Goal: Transaction & Acquisition: Purchase product/service

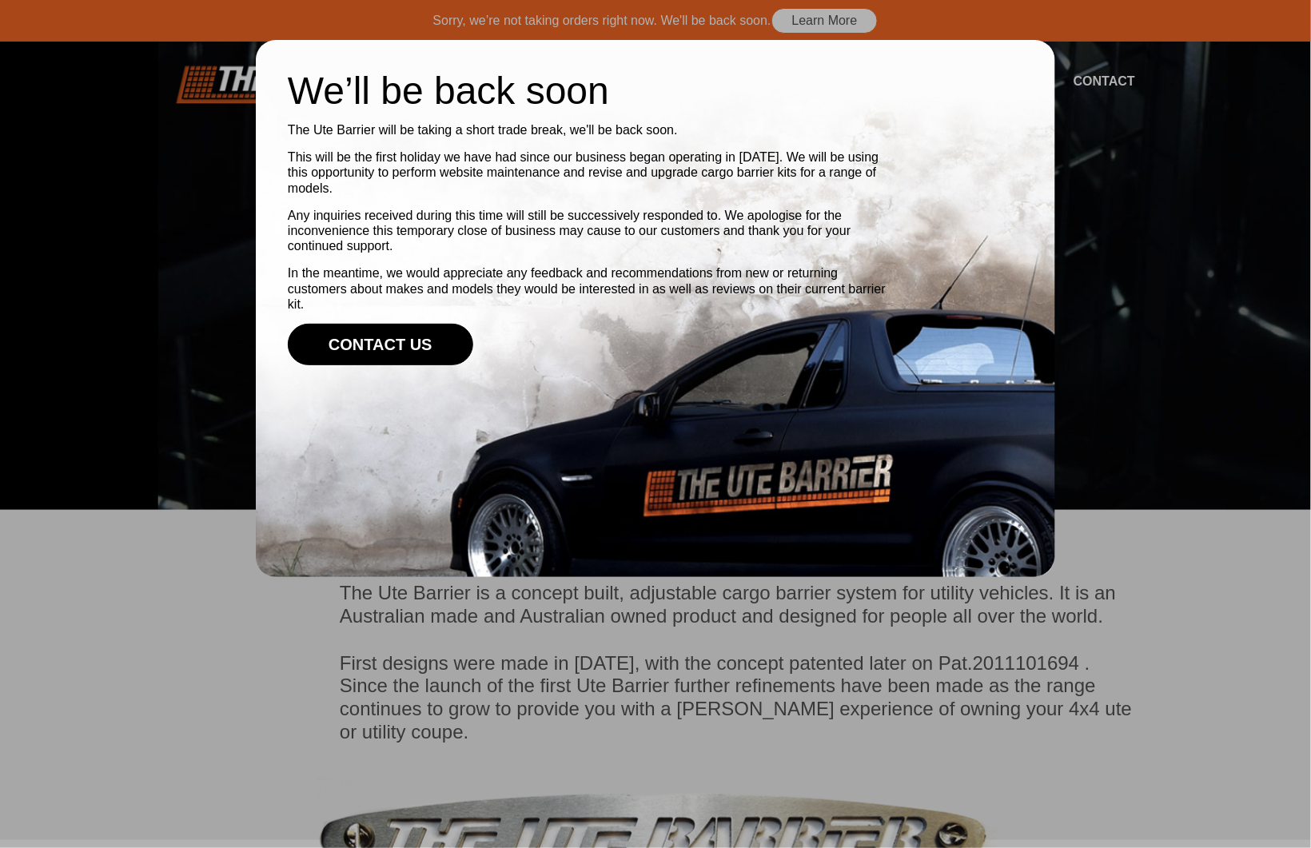
click at [397, 353] on link "Contact Us" at bounding box center [381, 345] width 186 height 42
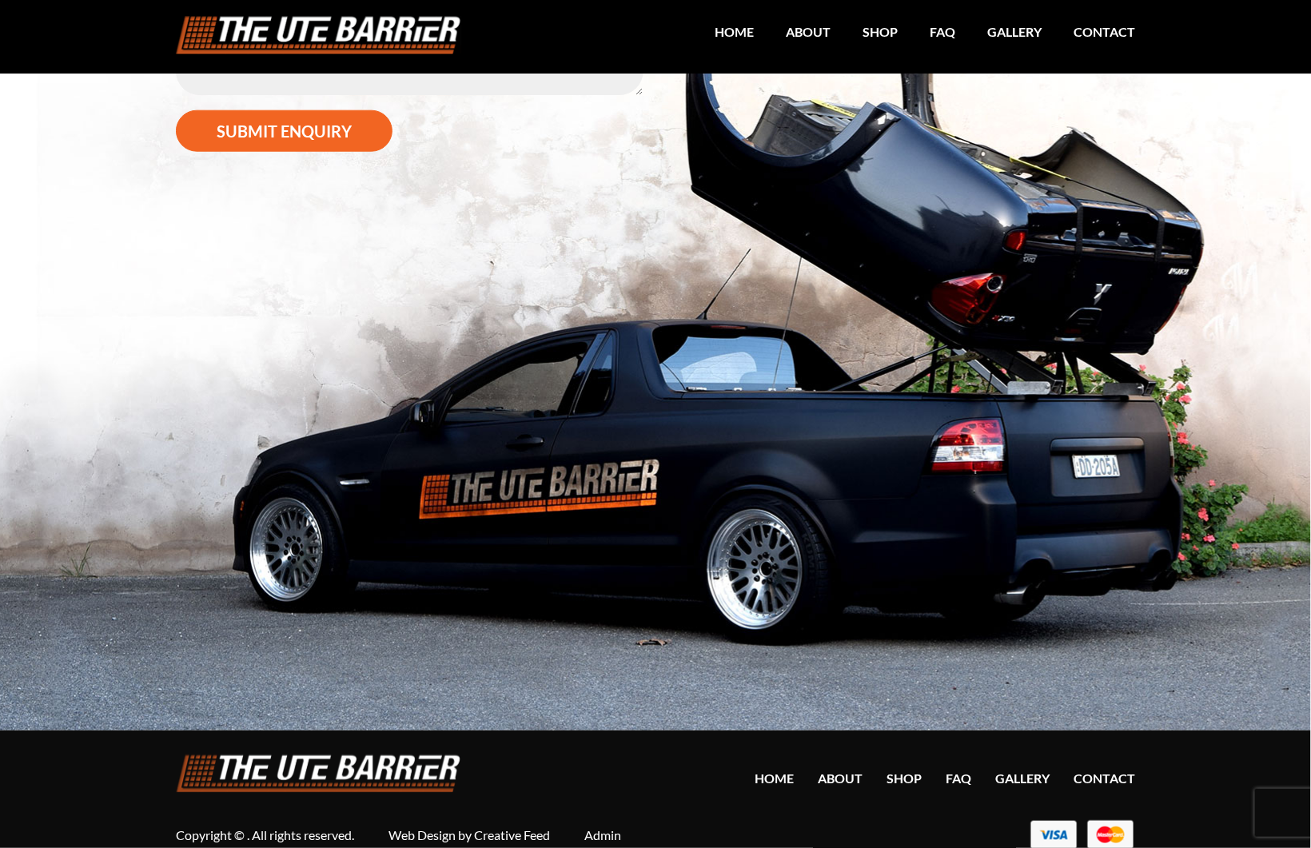
scroll to position [625, 0]
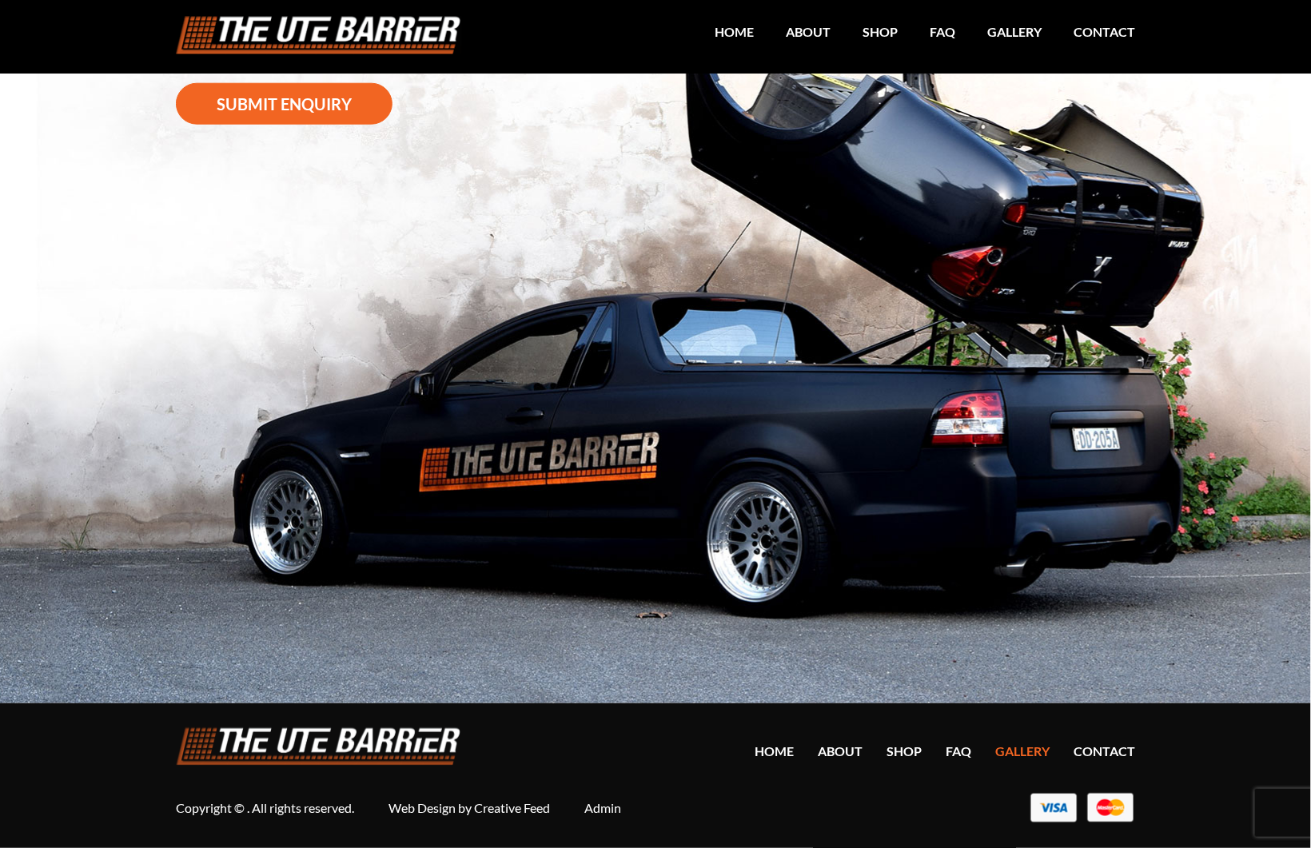
click at [1015, 752] on link "Gallery" at bounding box center [1023, 751] width 54 height 15
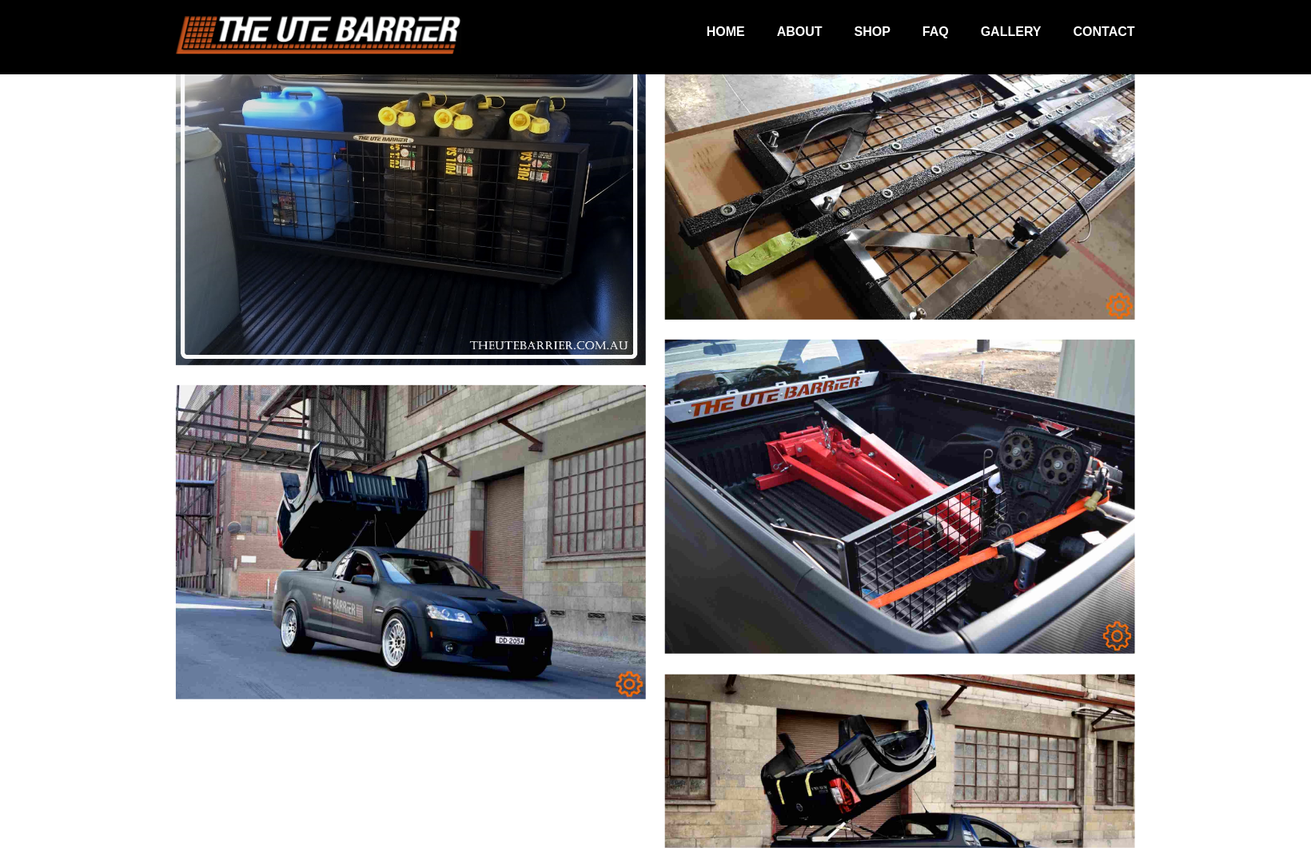
scroll to position [5669, 0]
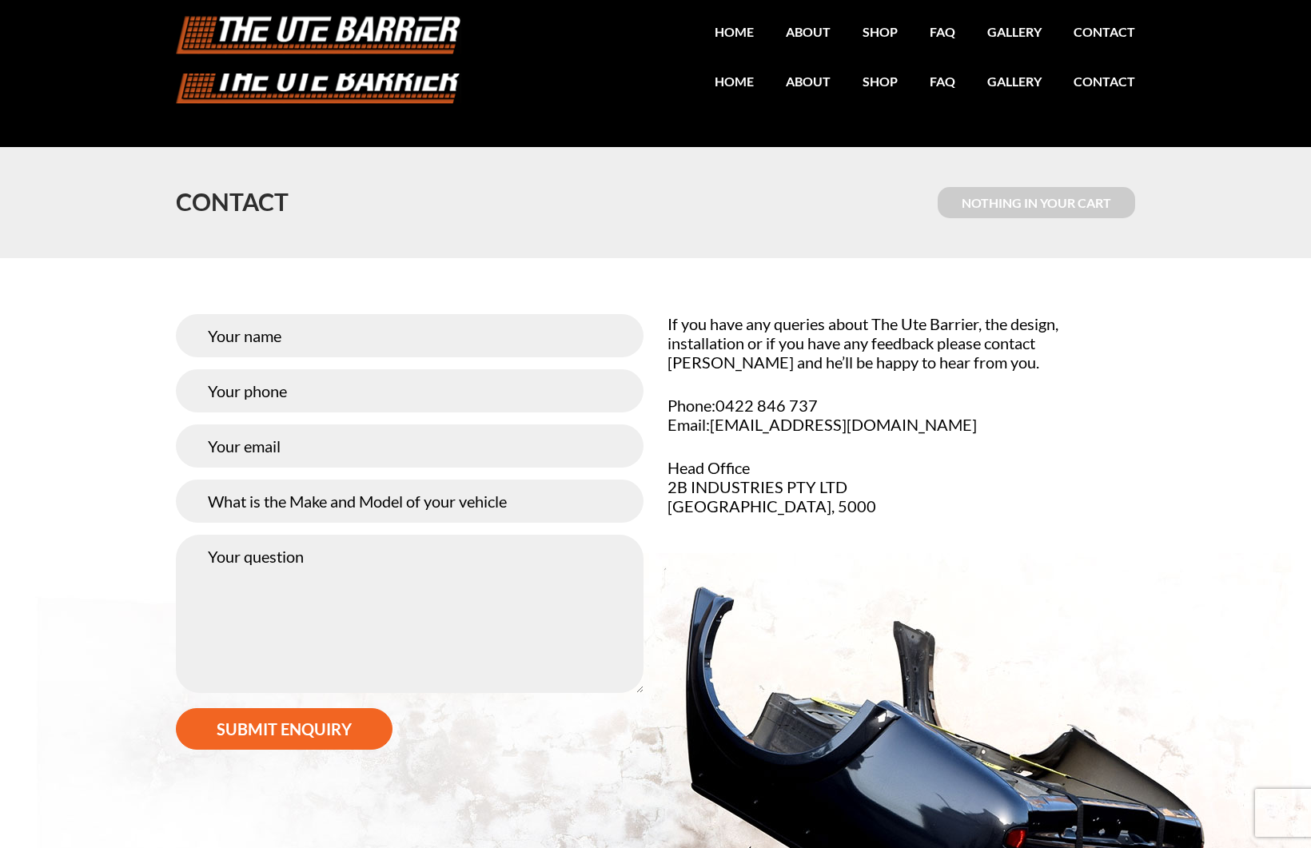
scroll to position [625, 0]
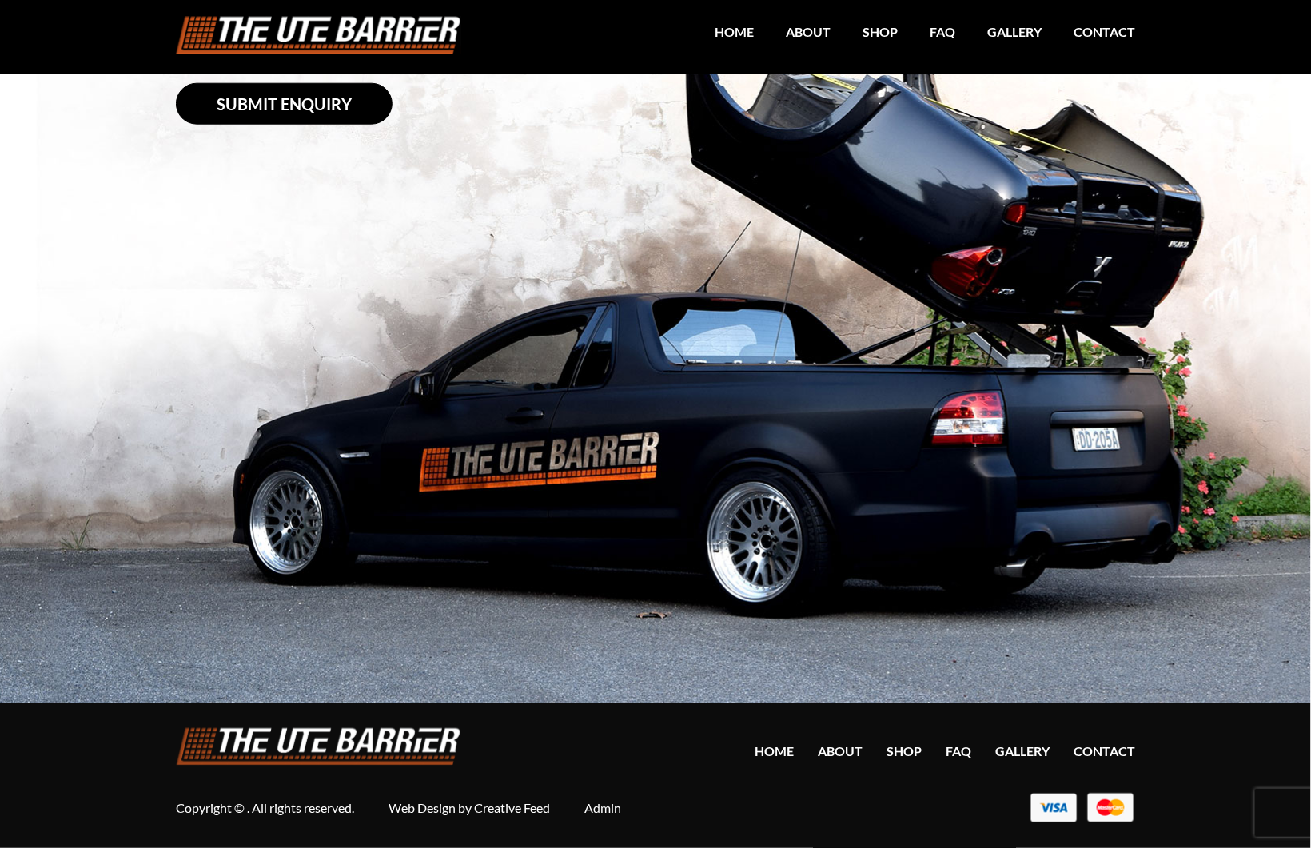
click at [359, 102] on button "Submit enquiry" at bounding box center [284, 104] width 217 height 42
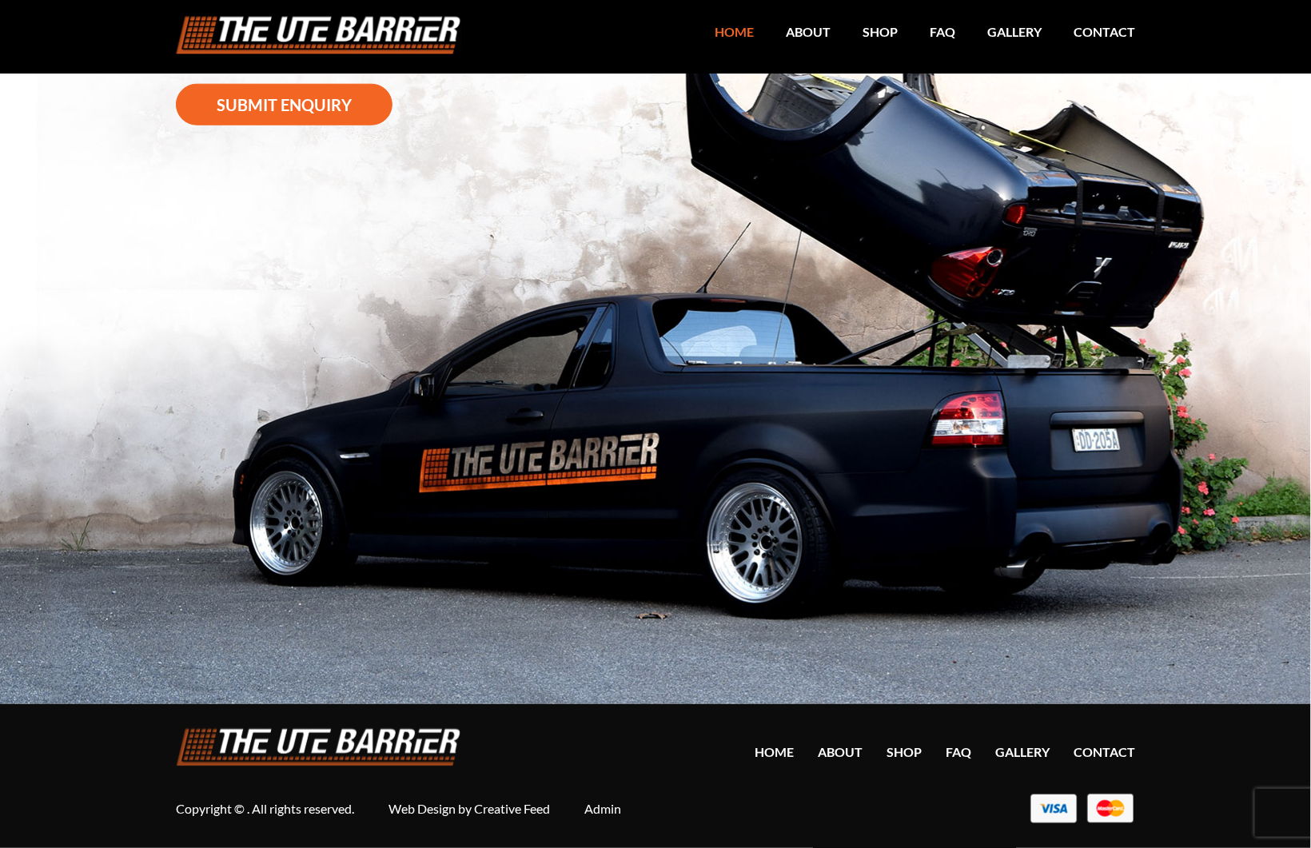
click at [743, 30] on link "Home" at bounding box center [718, 31] width 71 height 31
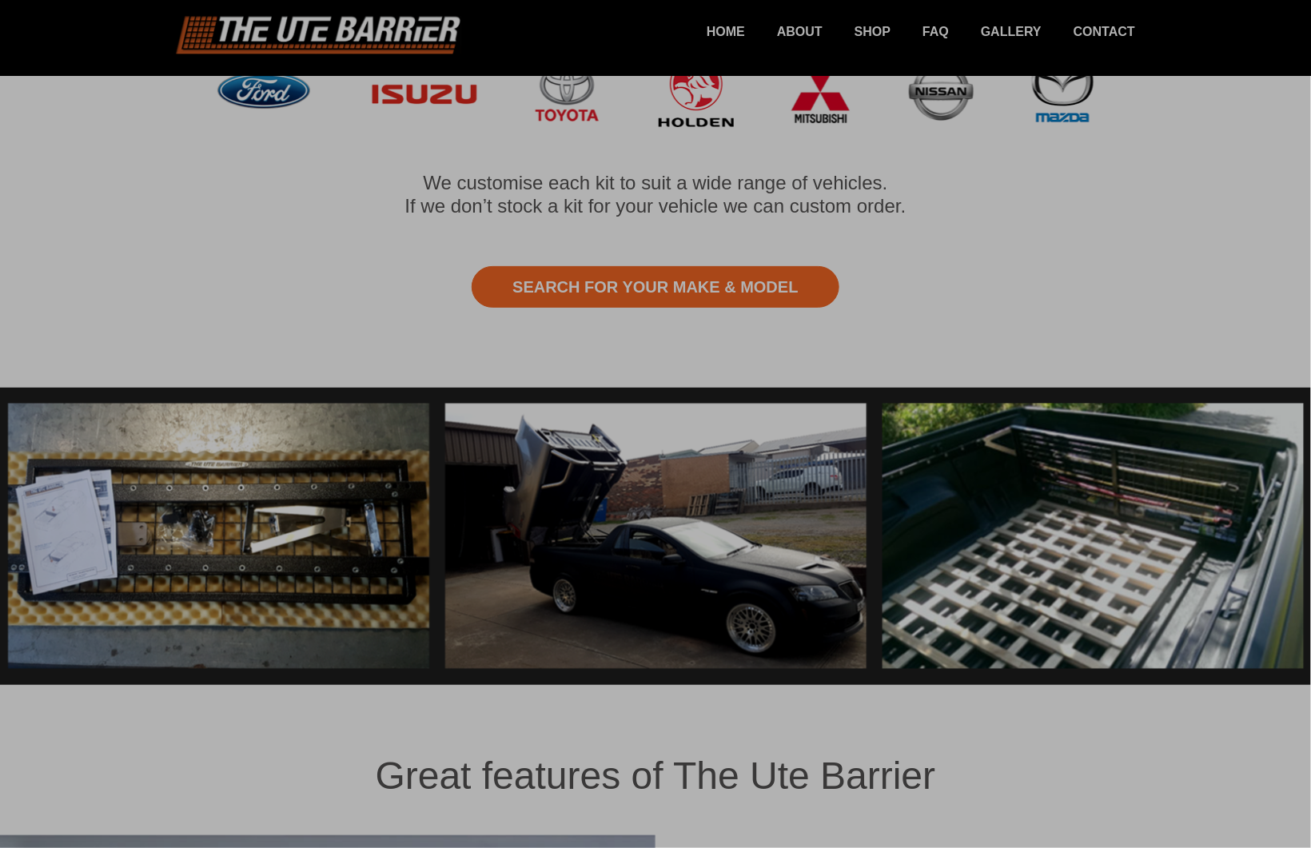
scroll to position [1066, 0]
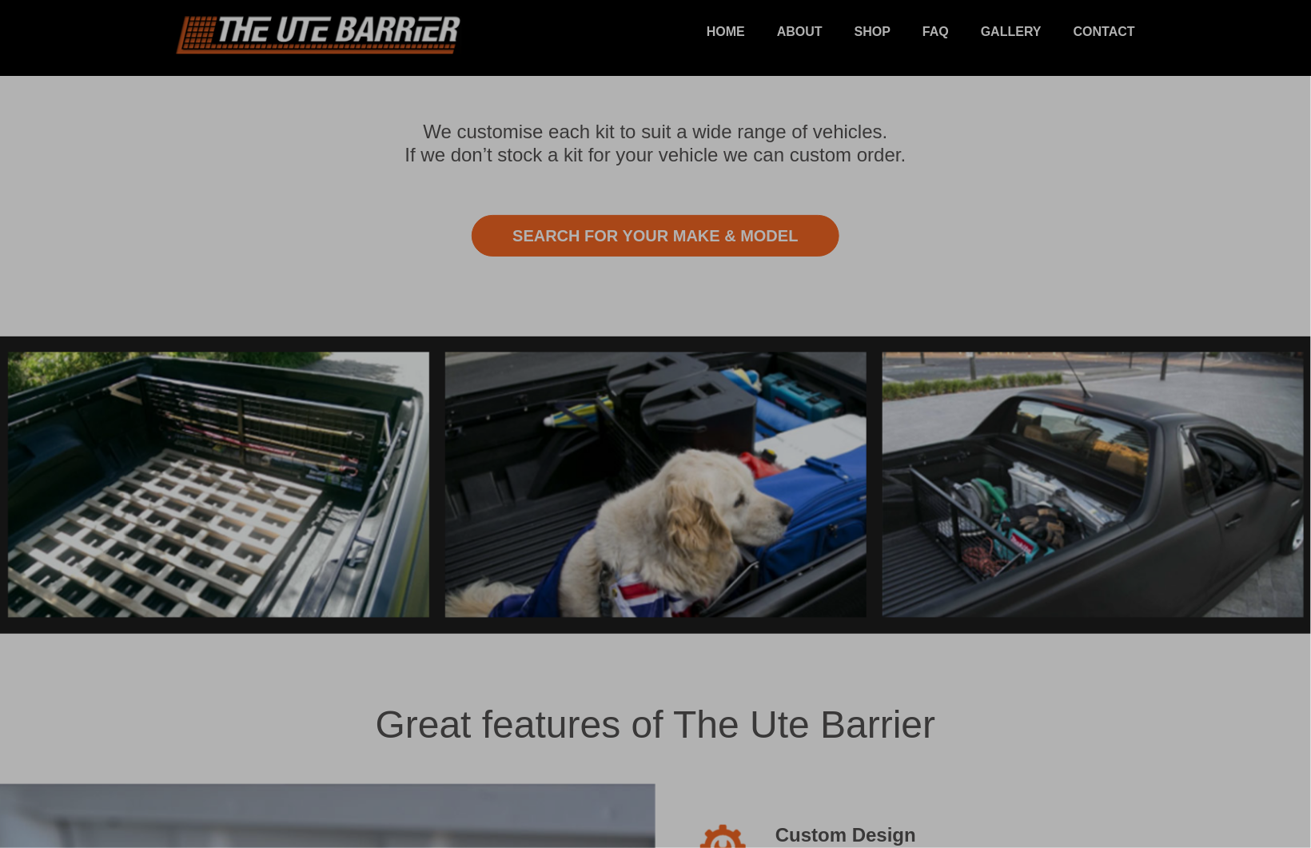
click at [645, 215] on div at bounding box center [655, 424] width 1311 height 848
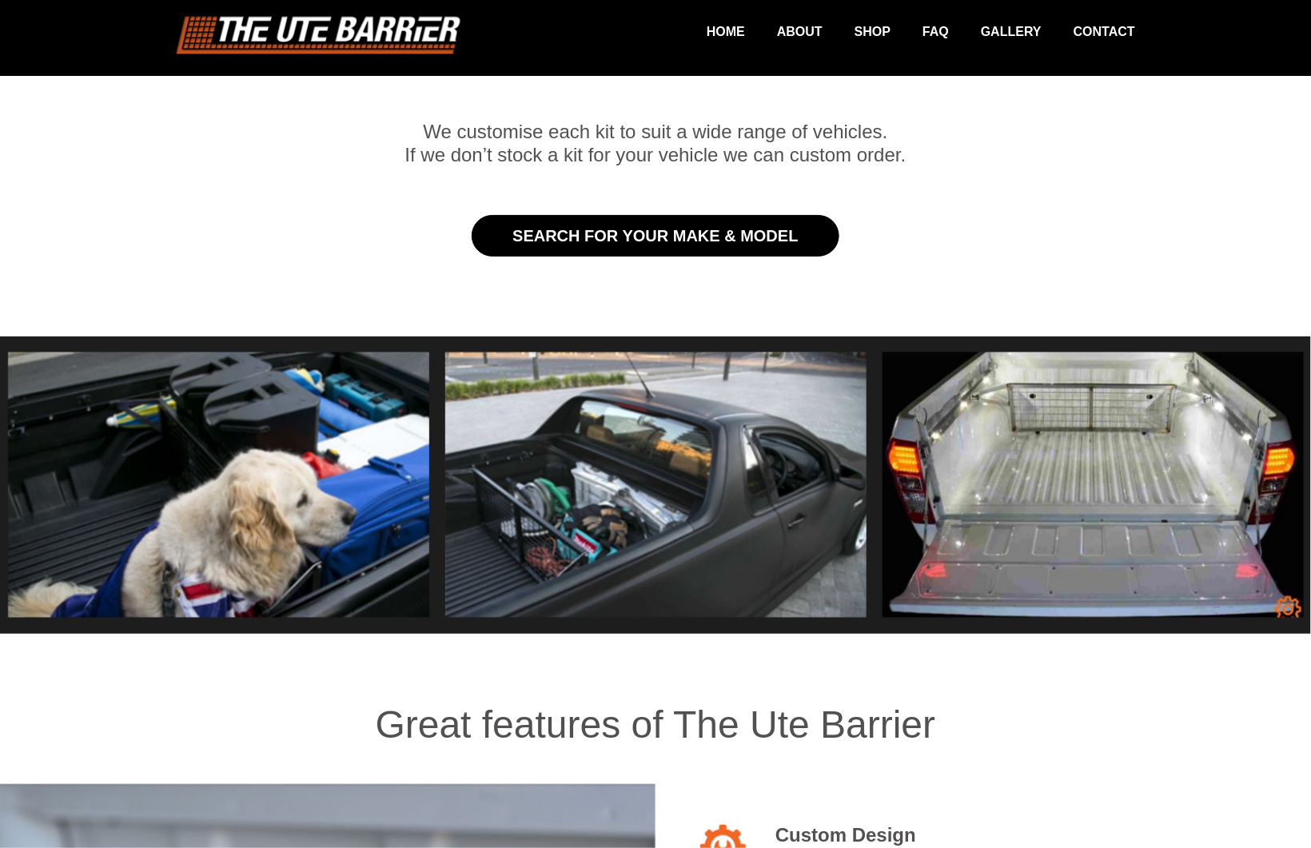
click at [647, 215] on link "Search for Your Make & Model" at bounding box center [655, 236] width 367 height 42
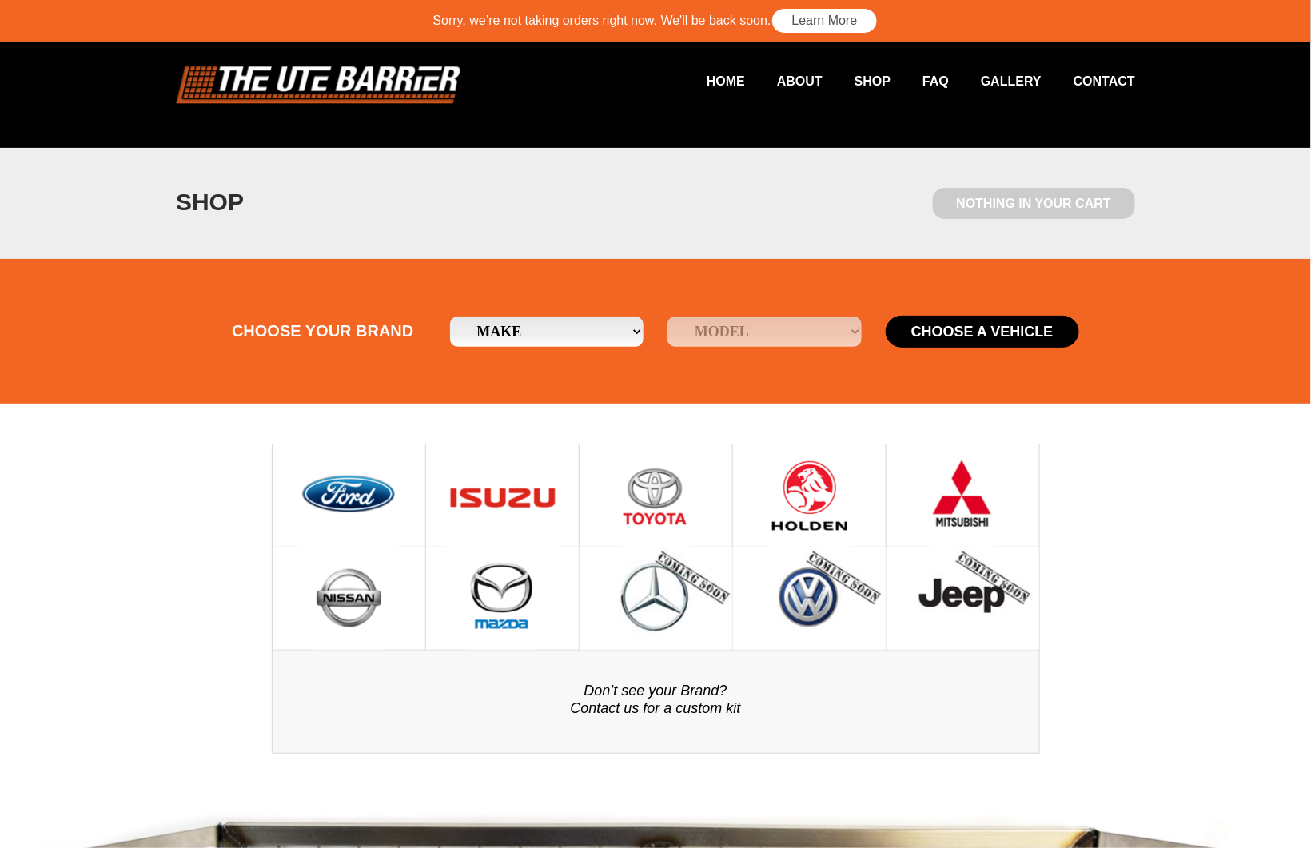
click at [634, 333] on select "Make Ford Holden [GEOGRAPHIC_DATA] Mazda Mitsubishi Nissan Toyota" at bounding box center [547, 332] width 194 height 30
select select "15"
click at [450, 317] on select "Make Ford Holden [GEOGRAPHIC_DATA] Mazda Mitsubishi Nissan Toyota" at bounding box center [547, 332] width 194 height 30
click at [860, 332] on select "Model Falcon Ute Ranger" at bounding box center [765, 332] width 194 height 30
select select "/ford/falcon-ute"
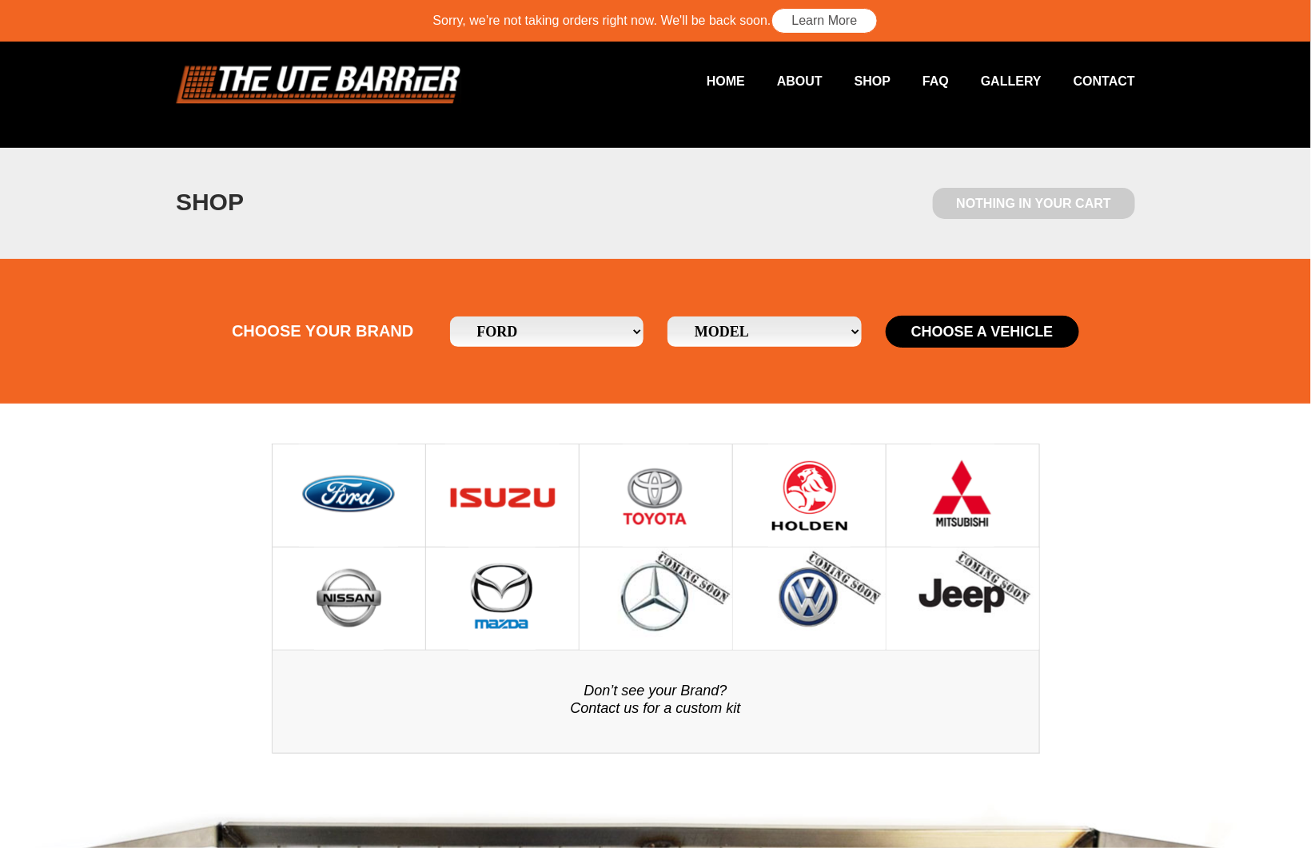
click at [668, 317] on select "Model Falcon Ute Ranger" at bounding box center [765, 332] width 194 height 30
click at [982, 339] on button "Choose a Vehicle" at bounding box center [983, 332] width 194 height 32
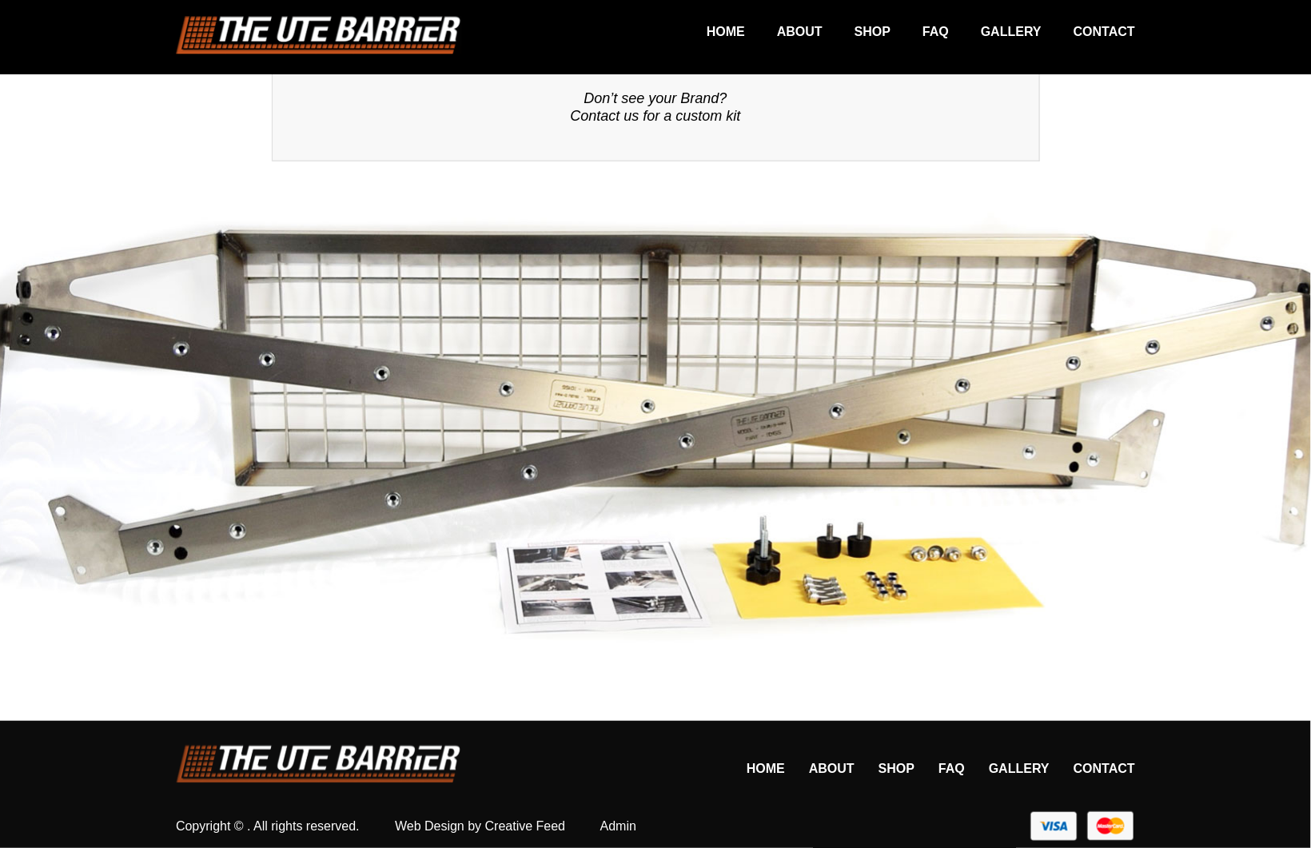
scroll to position [611, 0]
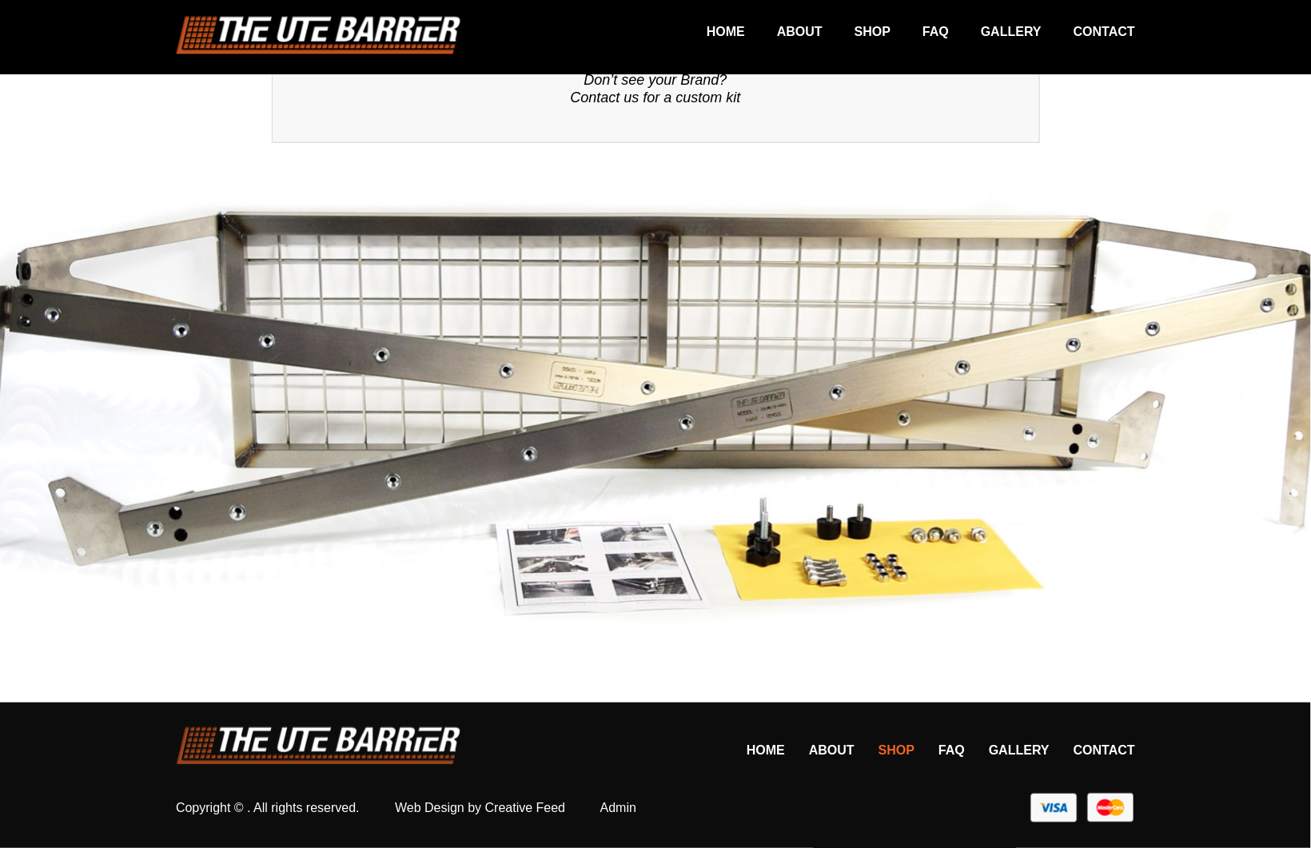
click at [901, 751] on link "Shop" at bounding box center [897, 751] width 36 height 14
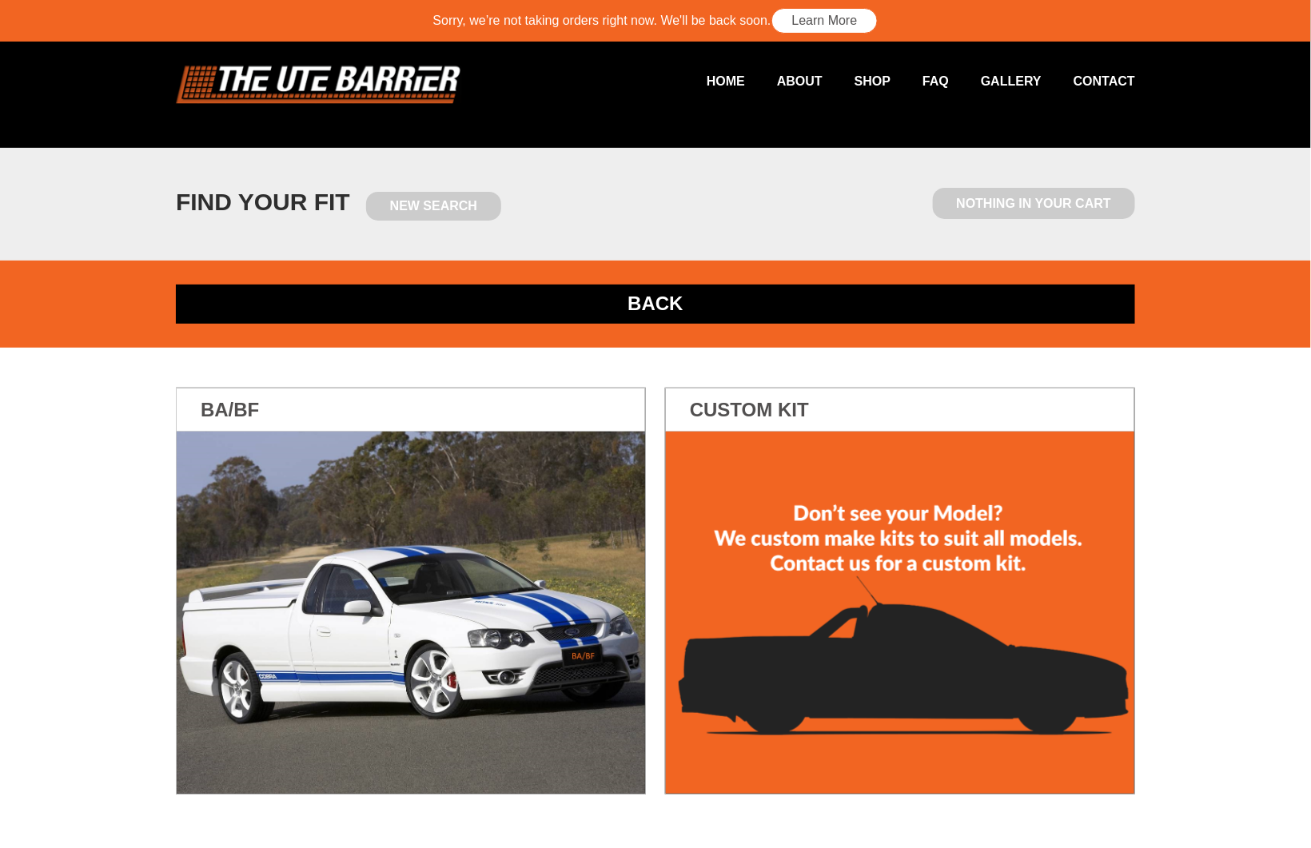
click at [653, 311] on link "BACK" at bounding box center [656, 304] width 960 height 39
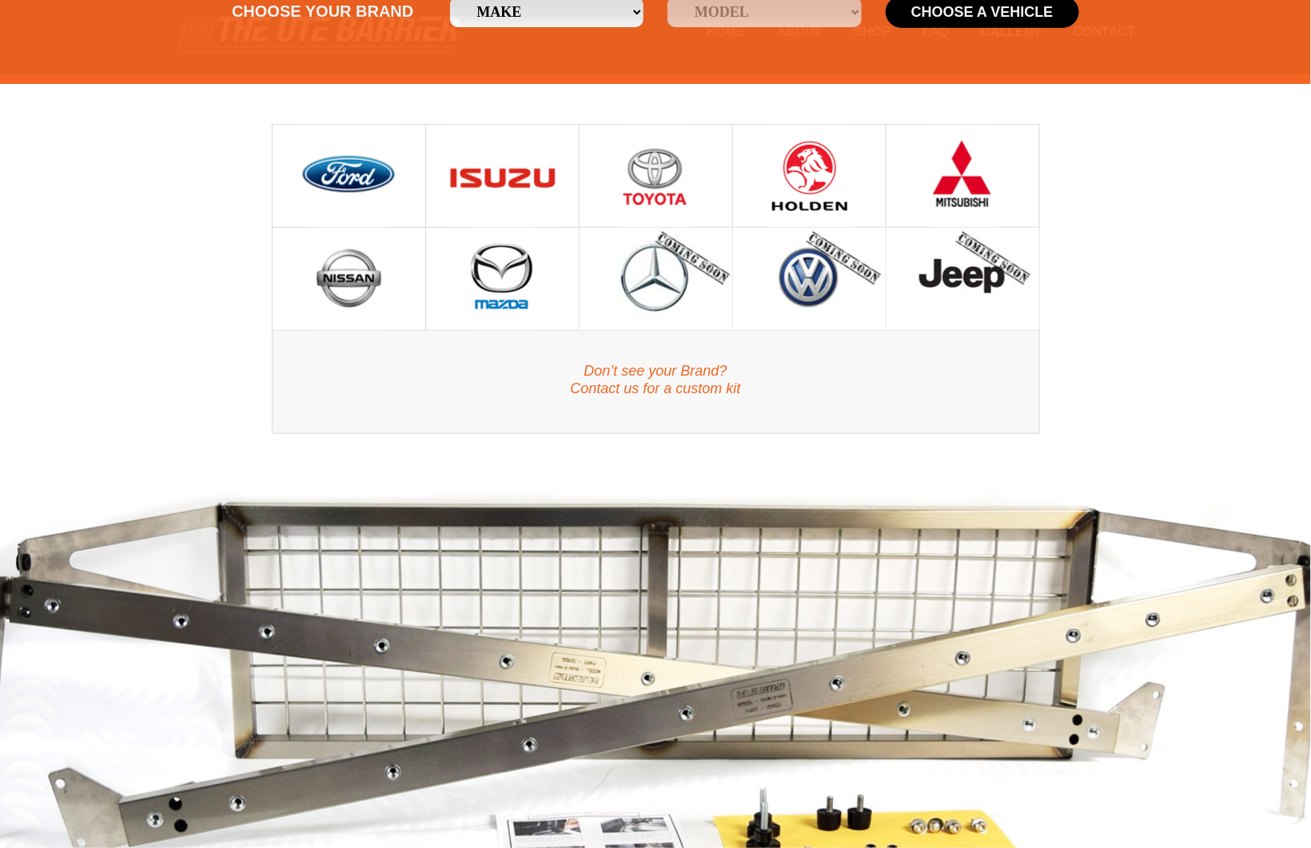
scroll to position [611, 0]
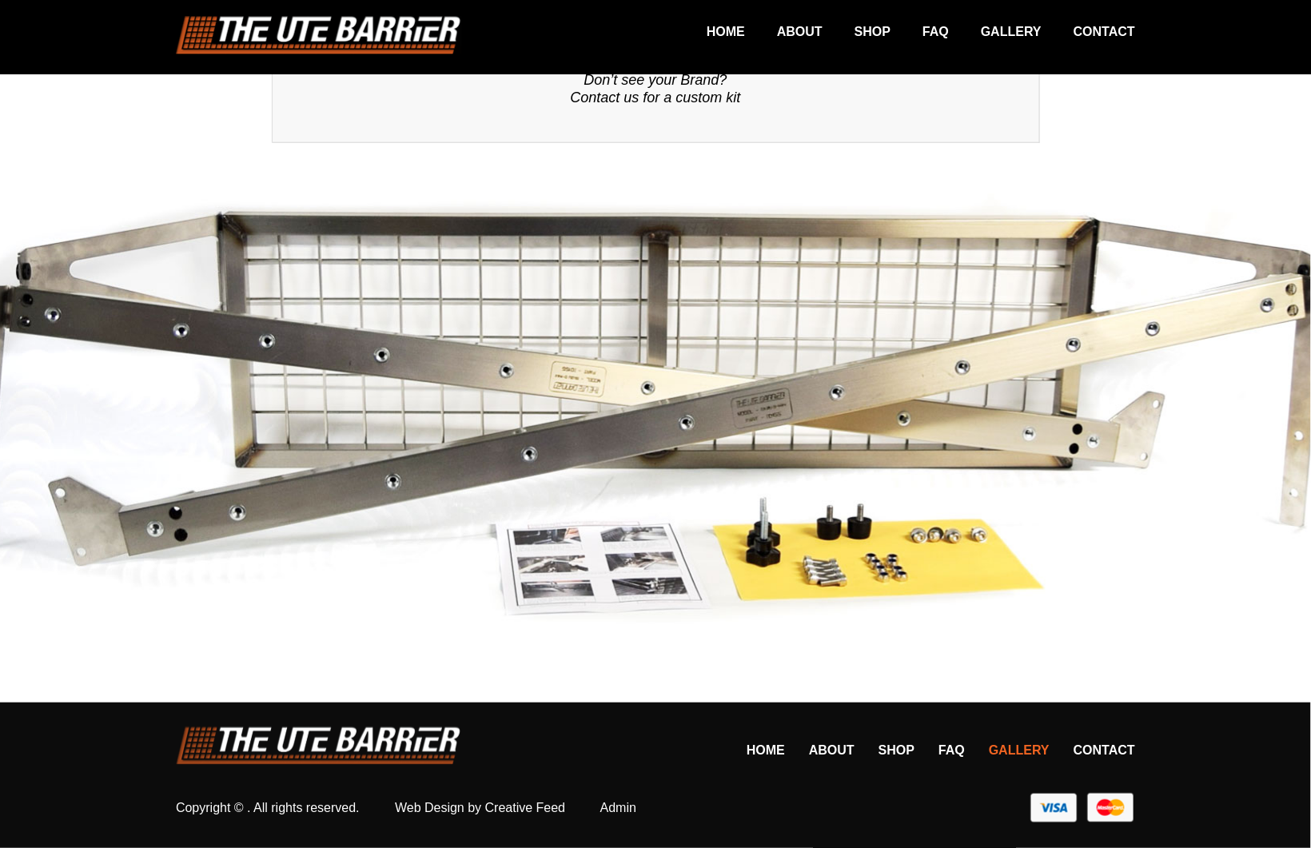
click at [1006, 748] on link "Gallery" at bounding box center [1019, 751] width 61 height 14
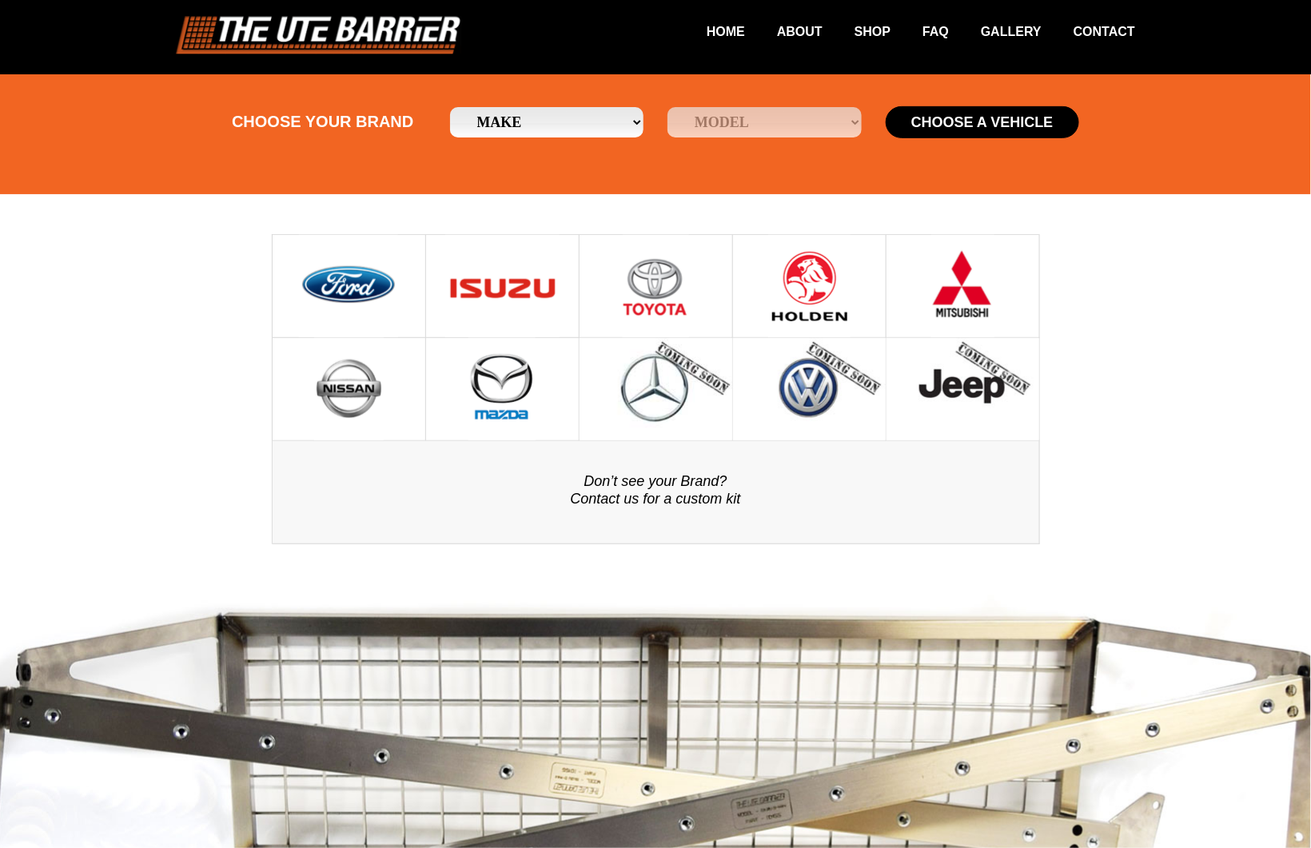
scroll to position [184, 0]
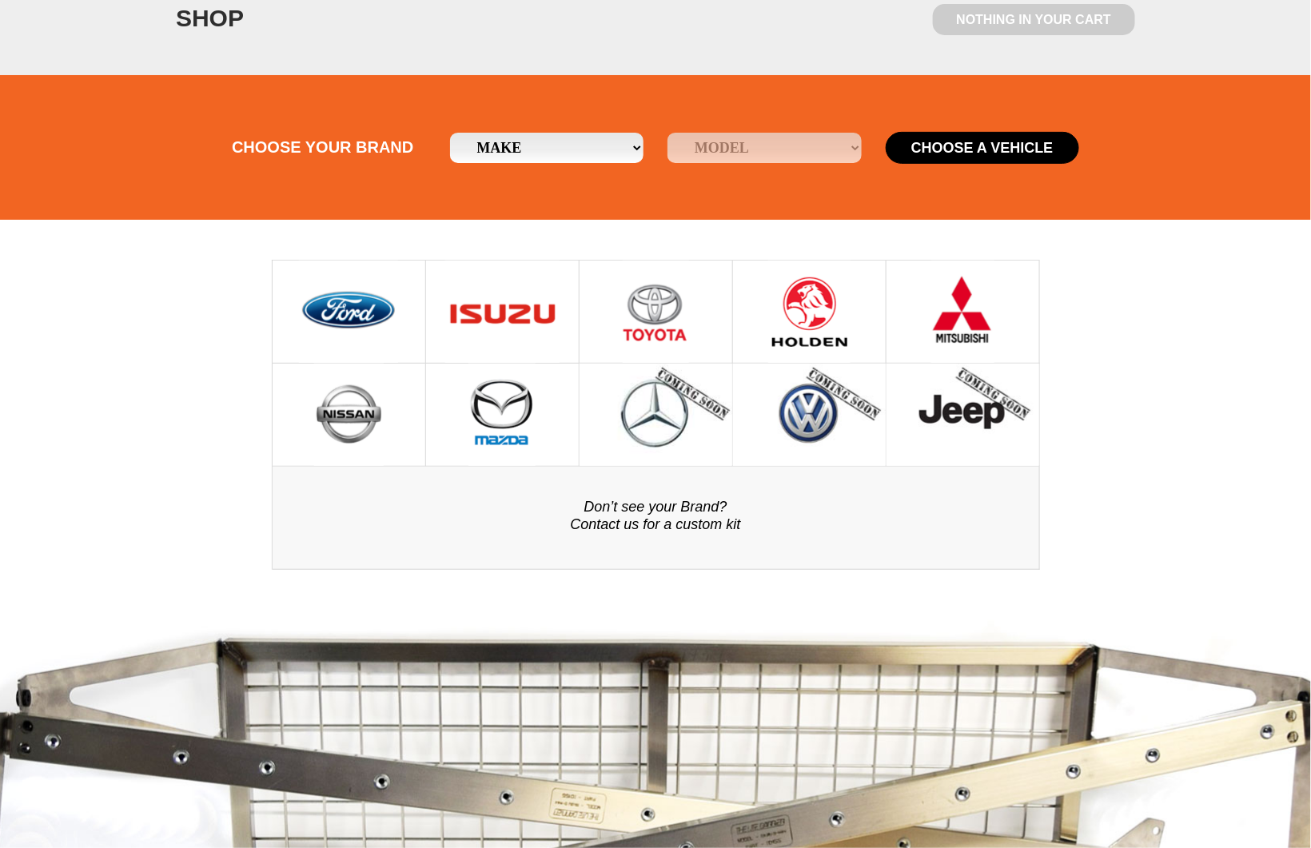
click at [944, 150] on button "Choose a Vehicle" at bounding box center [983, 148] width 194 height 32
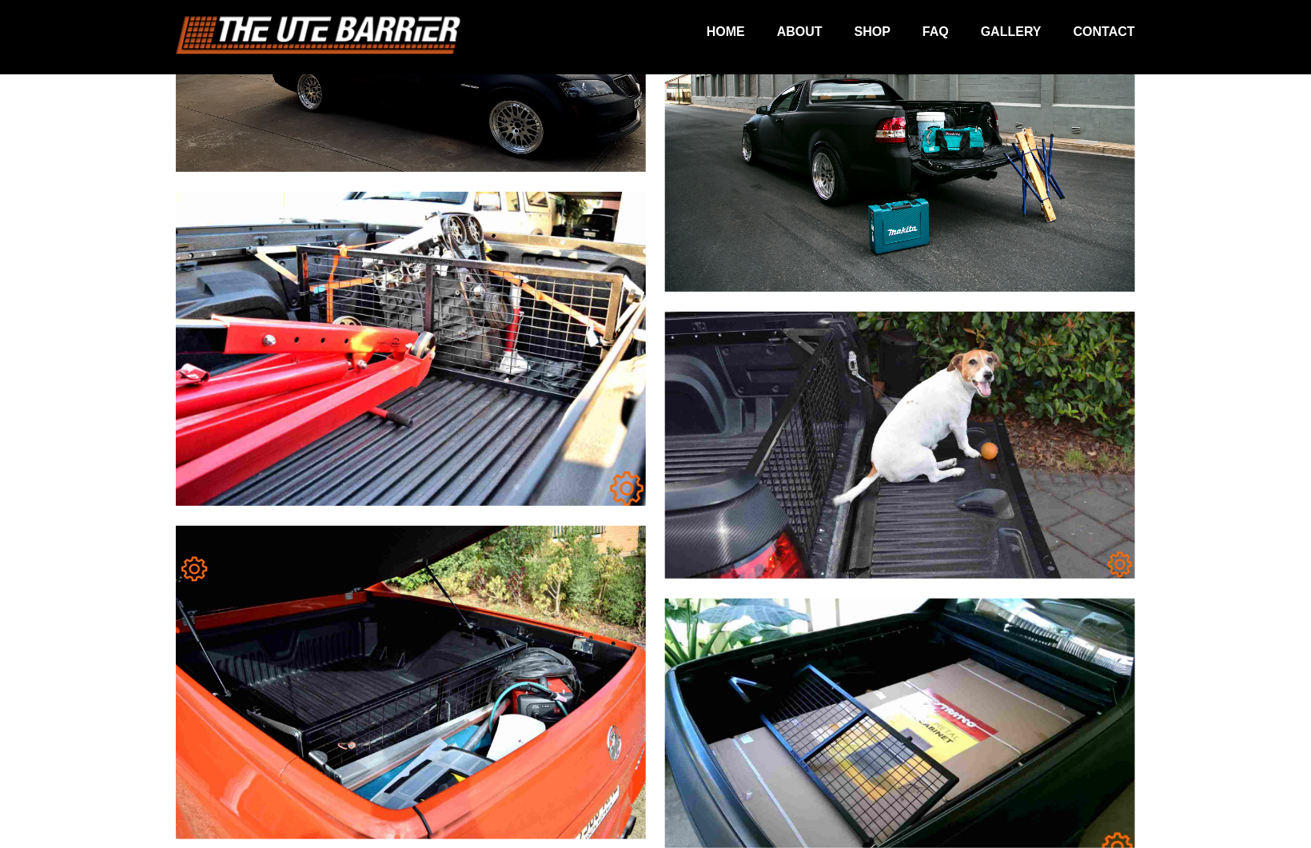
scroll to position [4496, 0]
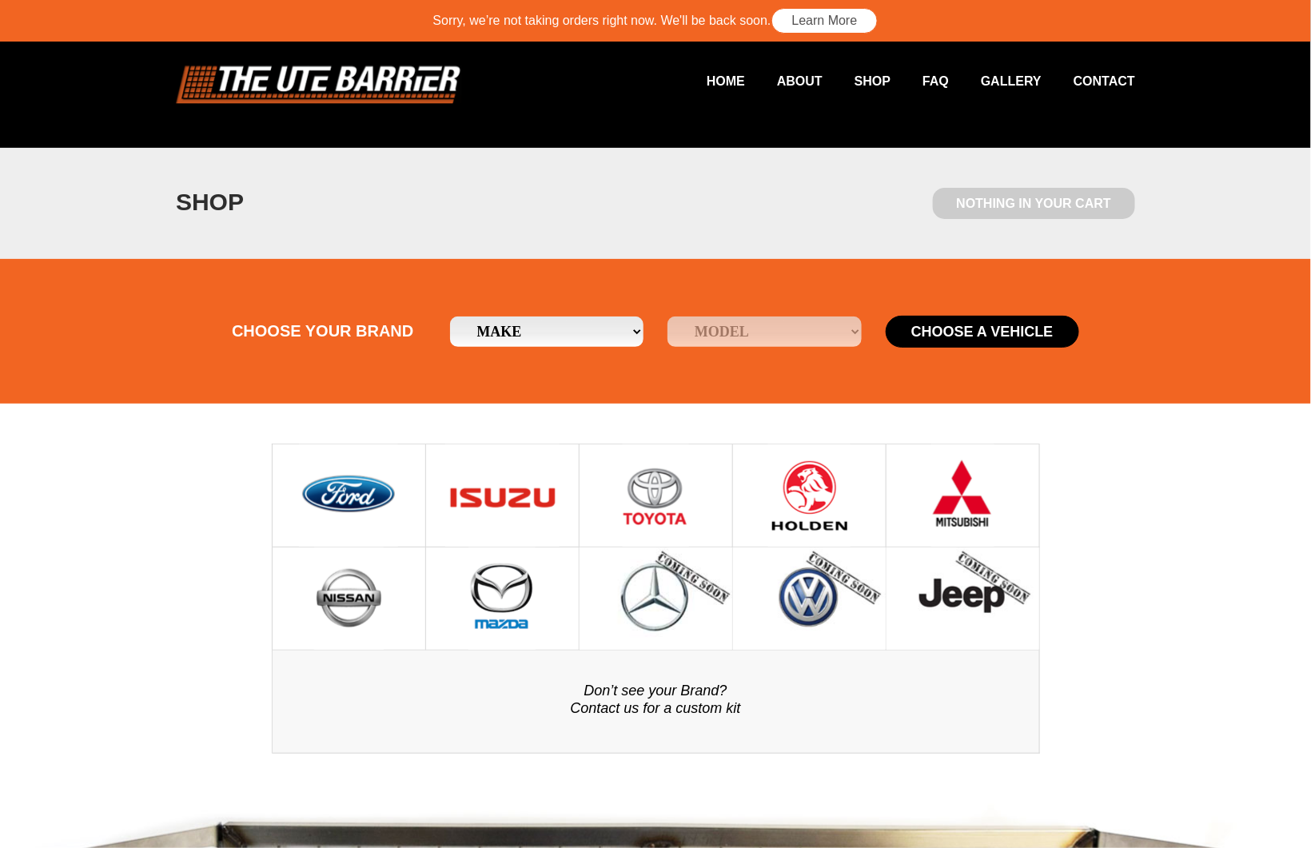
click at [371, 506] on img at bounding box center [348, 496] width 99 height 102
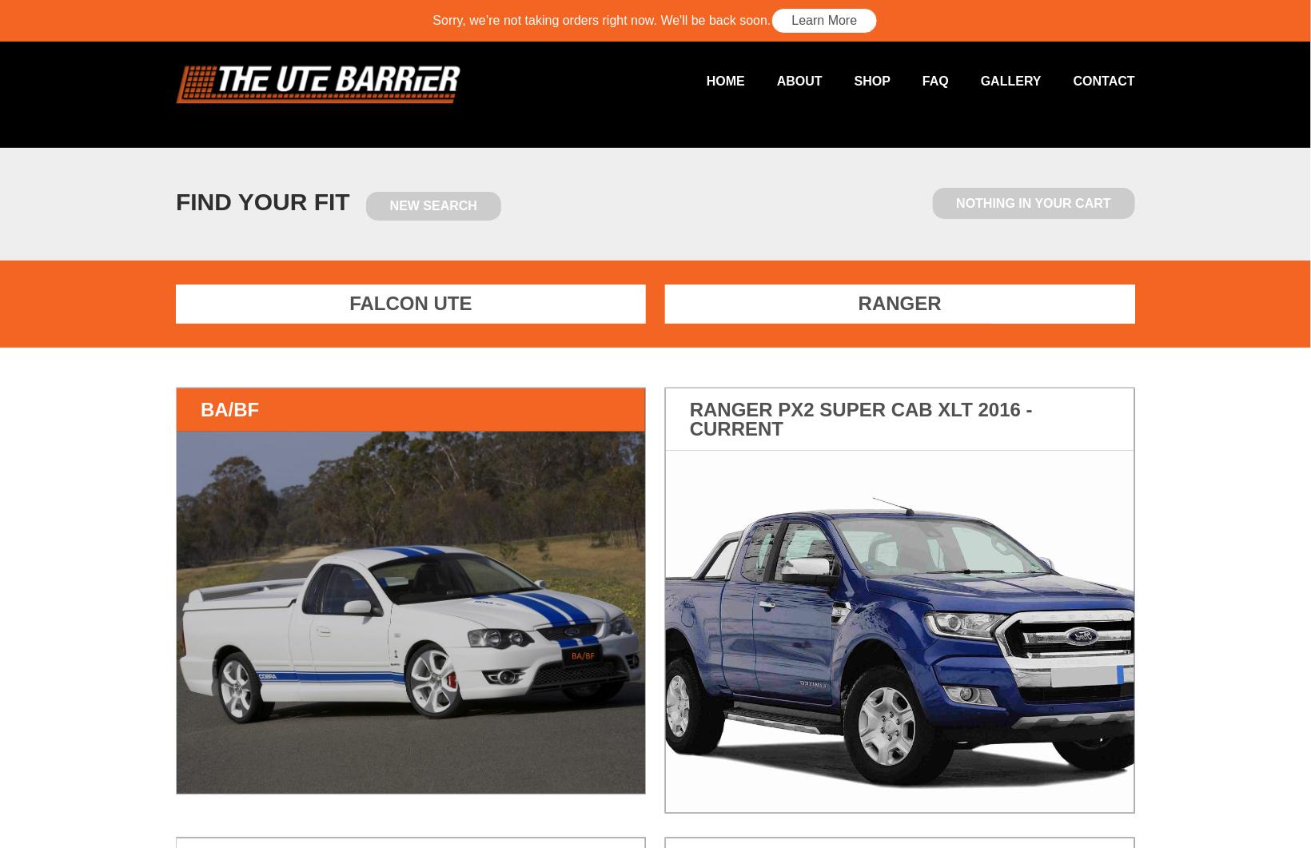
click at [457, 422] on h3 "BA/BF" at bounding box center [411, 410] width 469 height 43
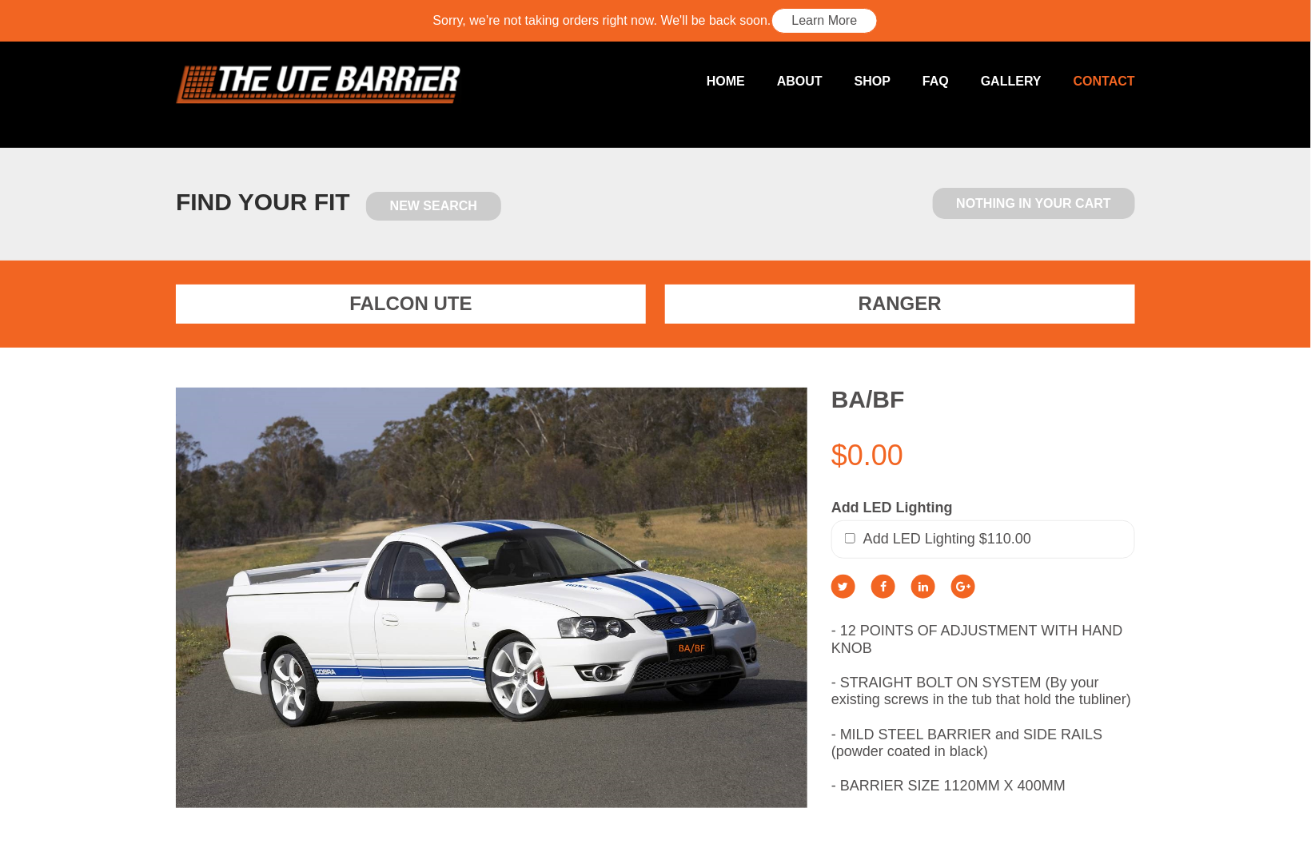
click at [1092, 82] on link "Contact" at bounding box center [1089, 81] width 94 height 31
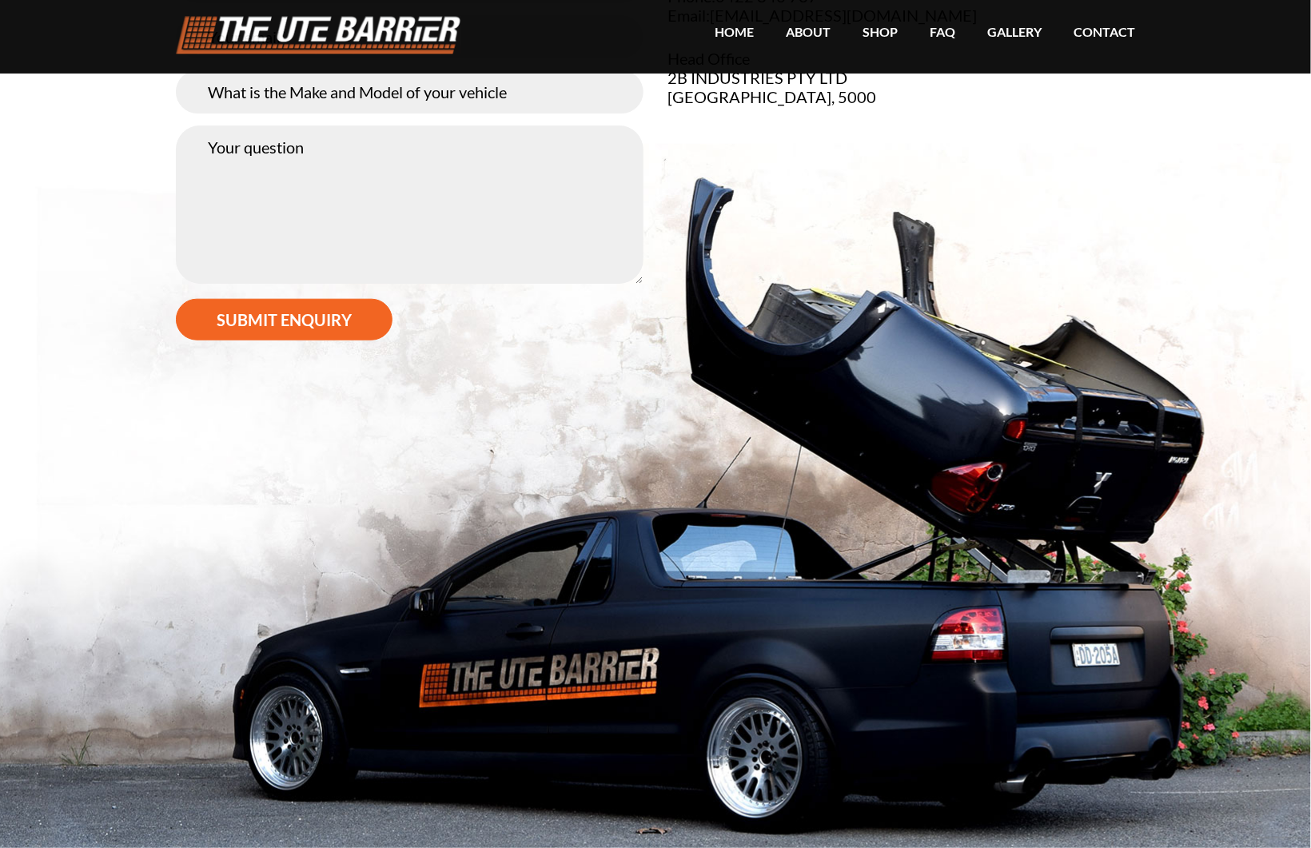
scroll to position [305, 0]
